Goal: Task Accomplishment & Management: Manage account settings

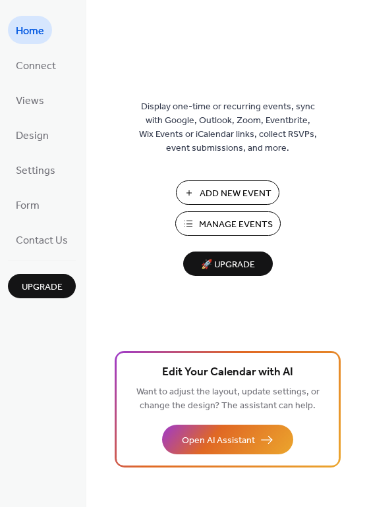
click at [223, 227] on span "Manage Events" at bounding box center [236, 225] width 74 height 14
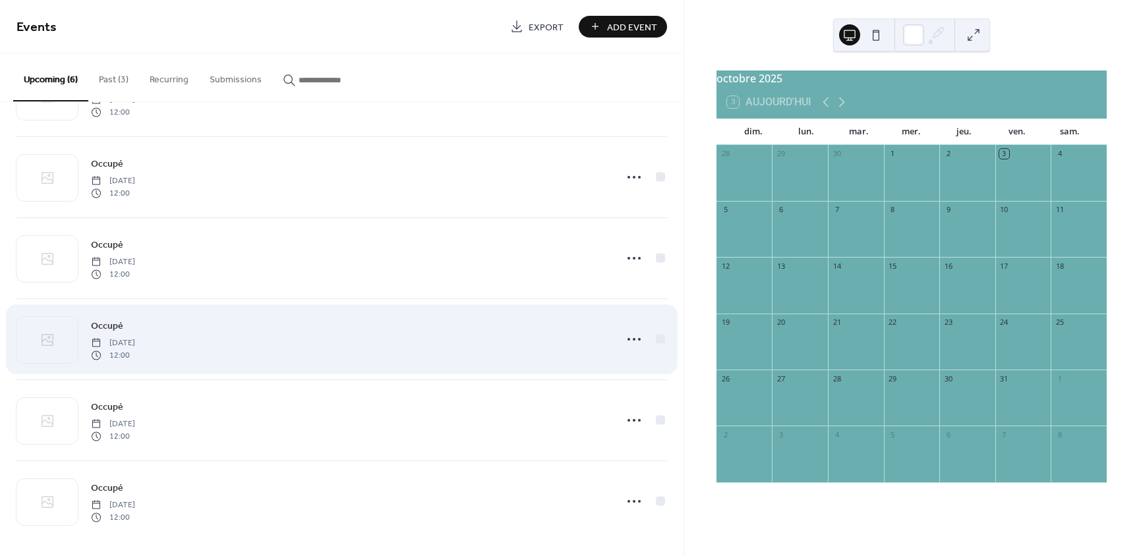
scroll to position [71, 0]
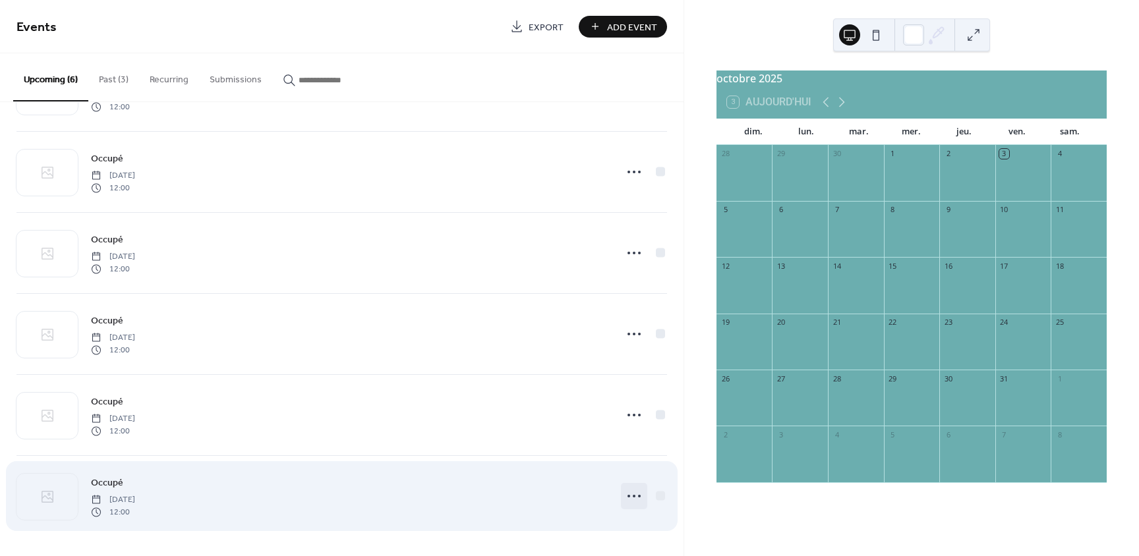
click at [630, 501] on icon at bounding box center [633, 496] width 21 height 21
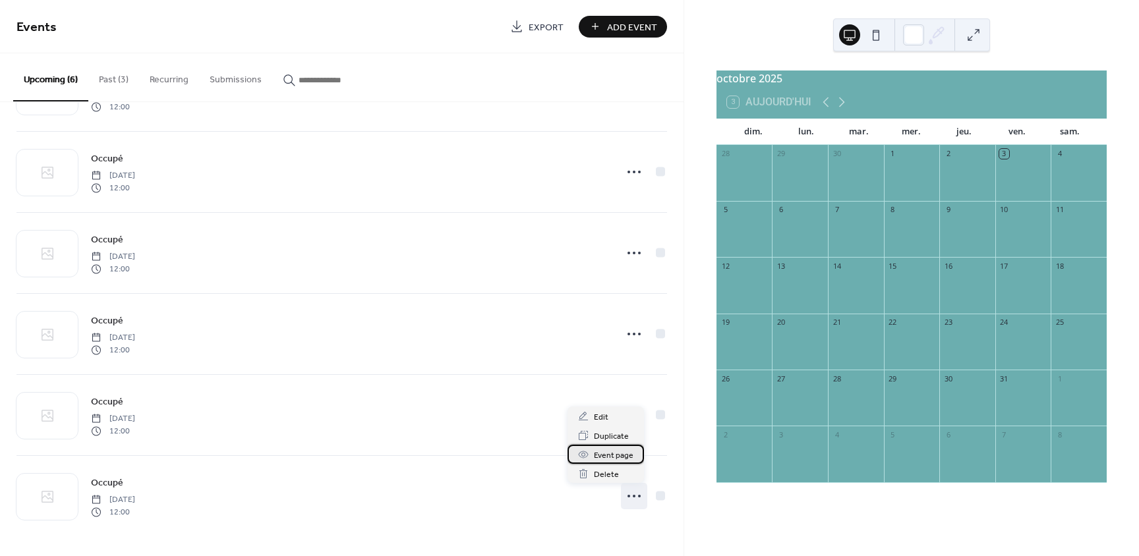
click at [621, 456] on span "Event page" at bounding box center [614, 456] width 40 height 14
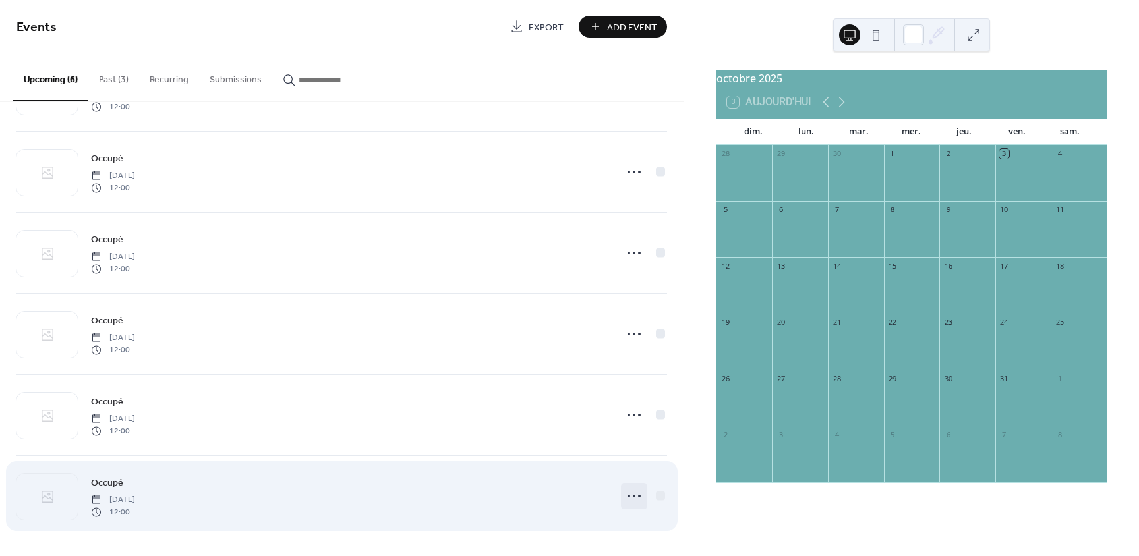
click at [631, 494] on icon at bounding box center [633, 496] width 21 height 21
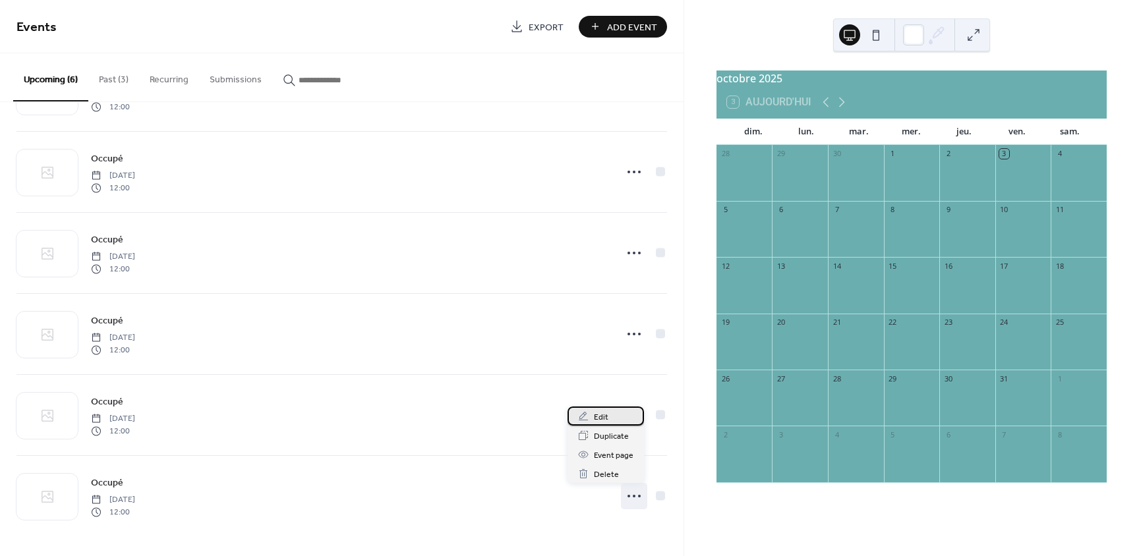
click at [605, 411] on span "Edit" at bounding box center [601, 418] width 14 height 14
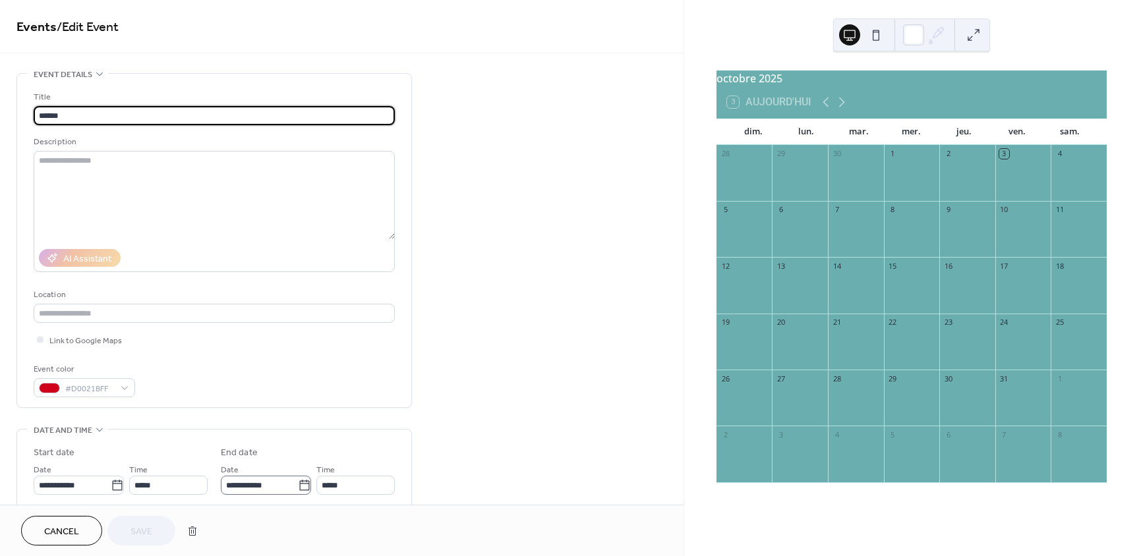
click at [306, 486] on icon at bounding box center [304, 485] width 13 height 13
click at [298, 486] on input "**********" at bounding box center [259, 485] width 77 height 19
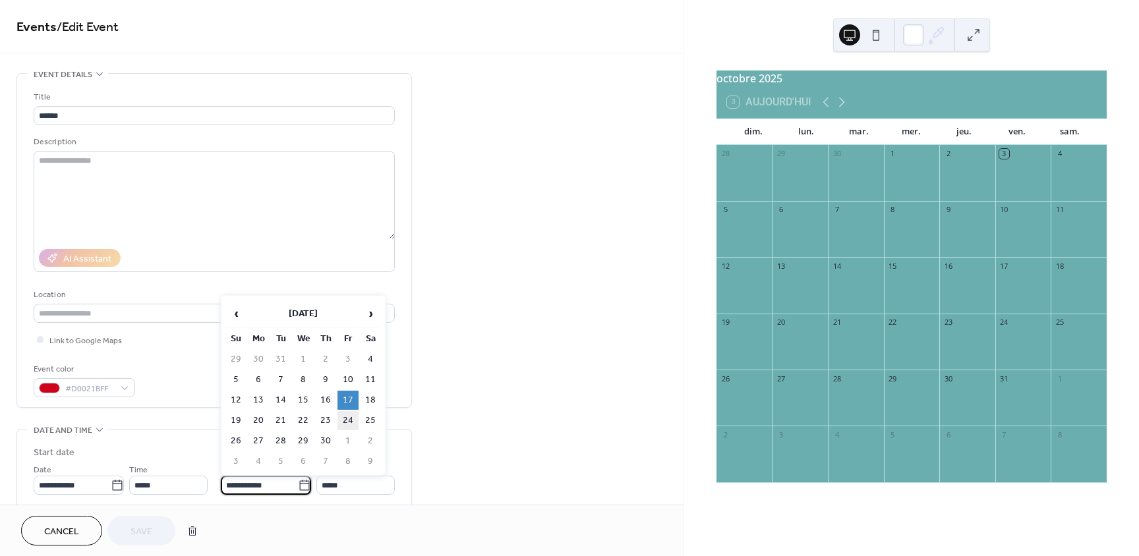
click at [347, 420] on td "24" at bounding box center [347, 420] width 21 height 19
type input "**********"
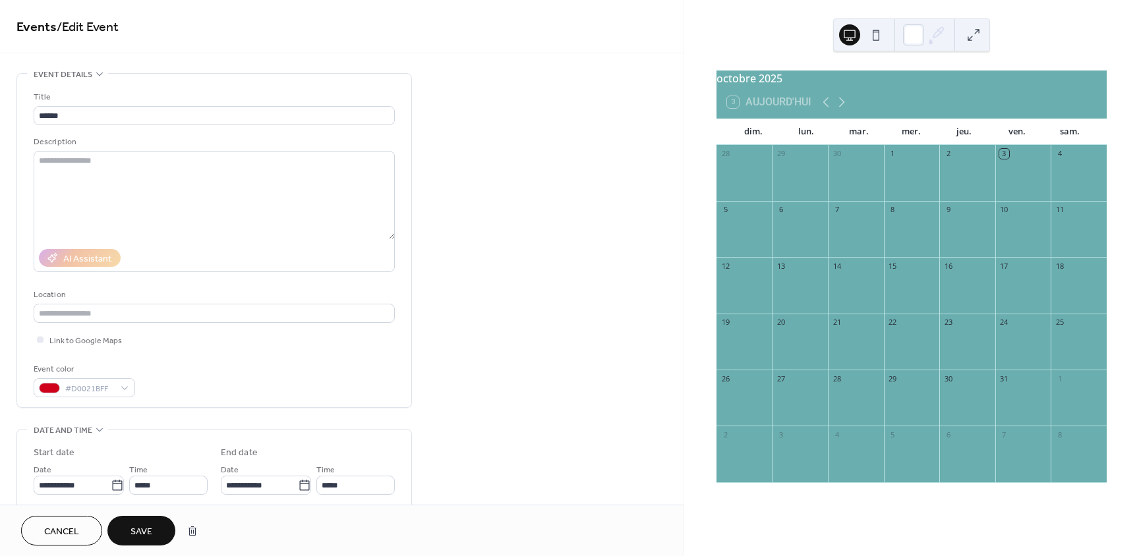
click at [133, 530] on span "Save" at bounding box center [141, 532] width 22 height 14
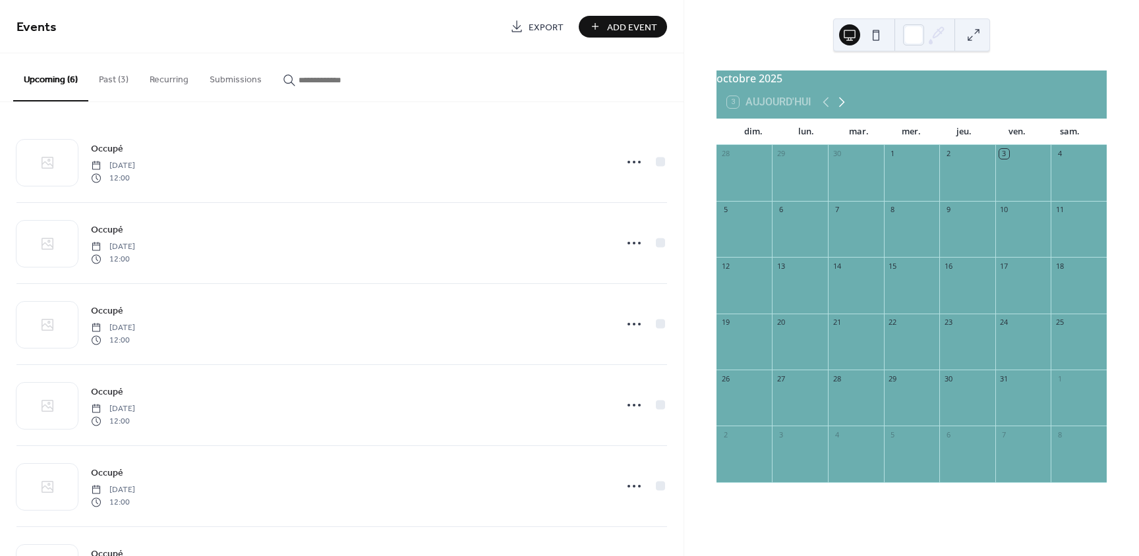
click at [846, 110] on icon at bounding box center [842, 102] width 16 height 16
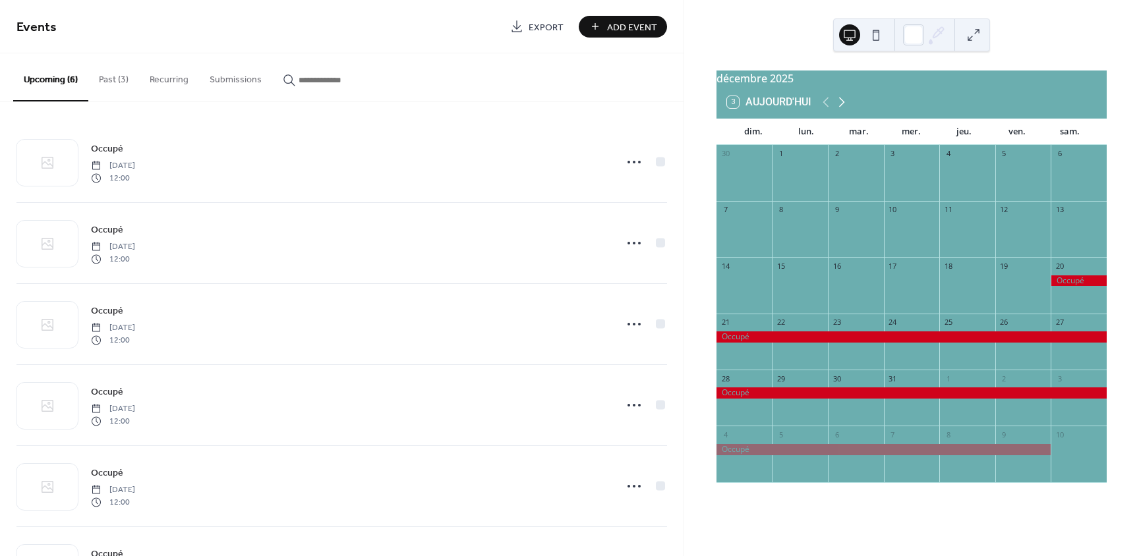
click at [846, 110] on icon at bounding box center [842, 102] width 16 height 16
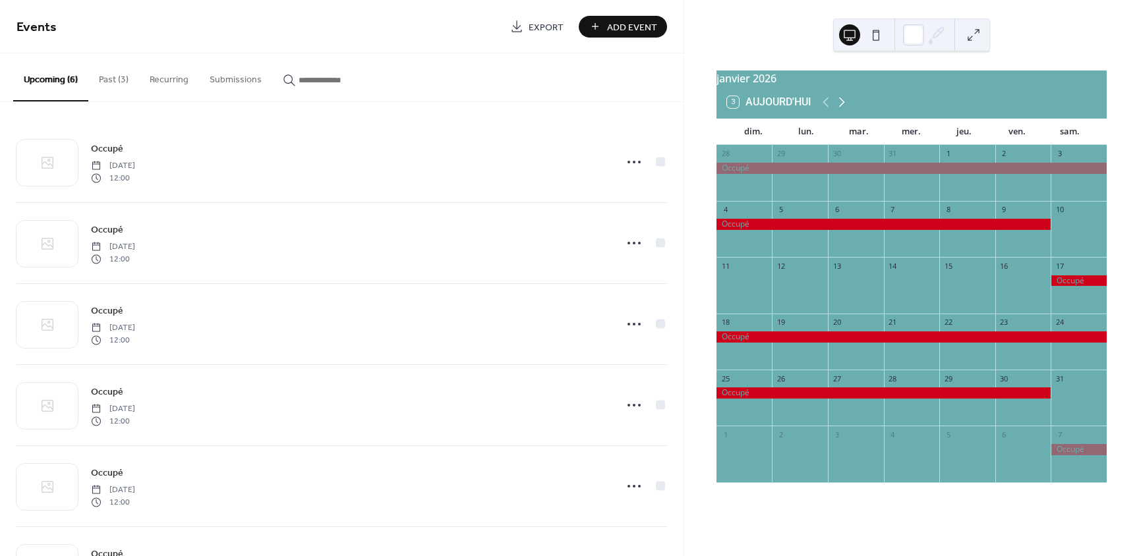
click at [846, 110] on icon at bounding box center [842, 102] width 16 height 16
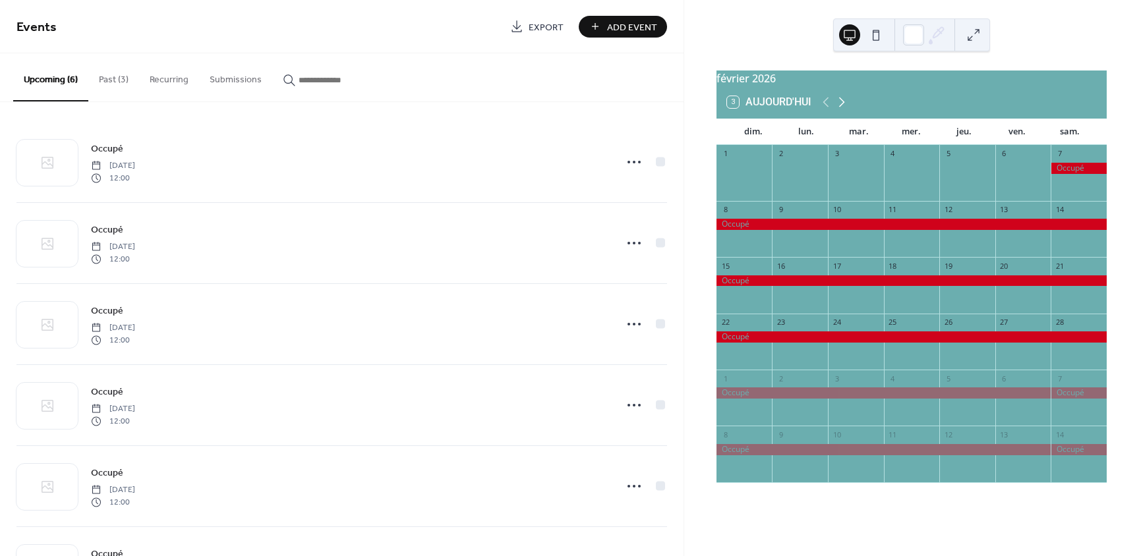
click at [846, 110] on icon at bounding box center [842, 102] width 16 height 16
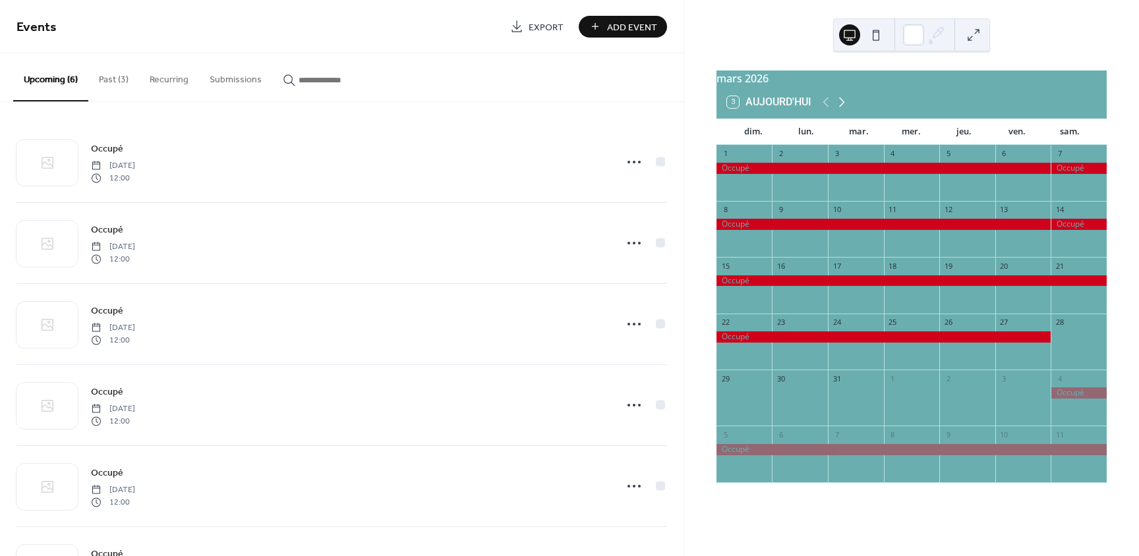
click at [846, 110] on icon at bounding box center [842, 102] width 16 height 16
